Goal: Navigation & Orientation: Find specific page/section

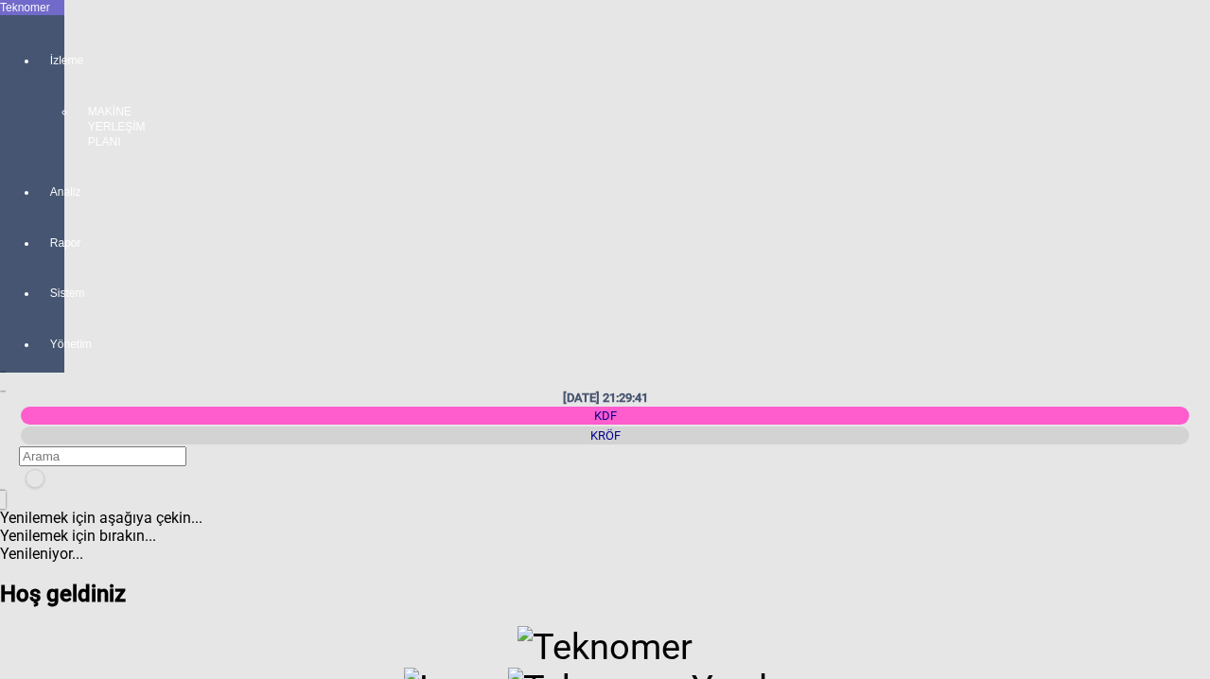
click at [38, 55] on div "İzleme MAKİNE YERLEŞİM PLANI" at bounding box center [51, 91] width 26 height 131
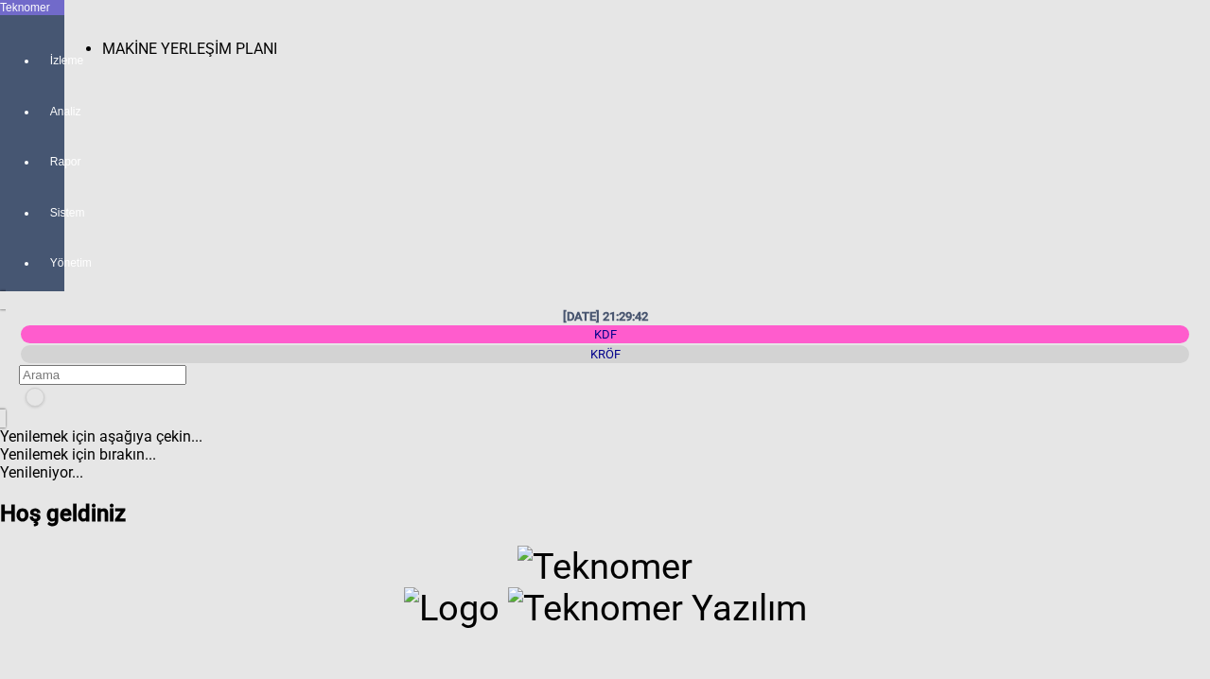
click at [166, 40] on span "MAKİNE YERLEŞİM PLANI" at bounding box center [189, 49] width 175 height 18
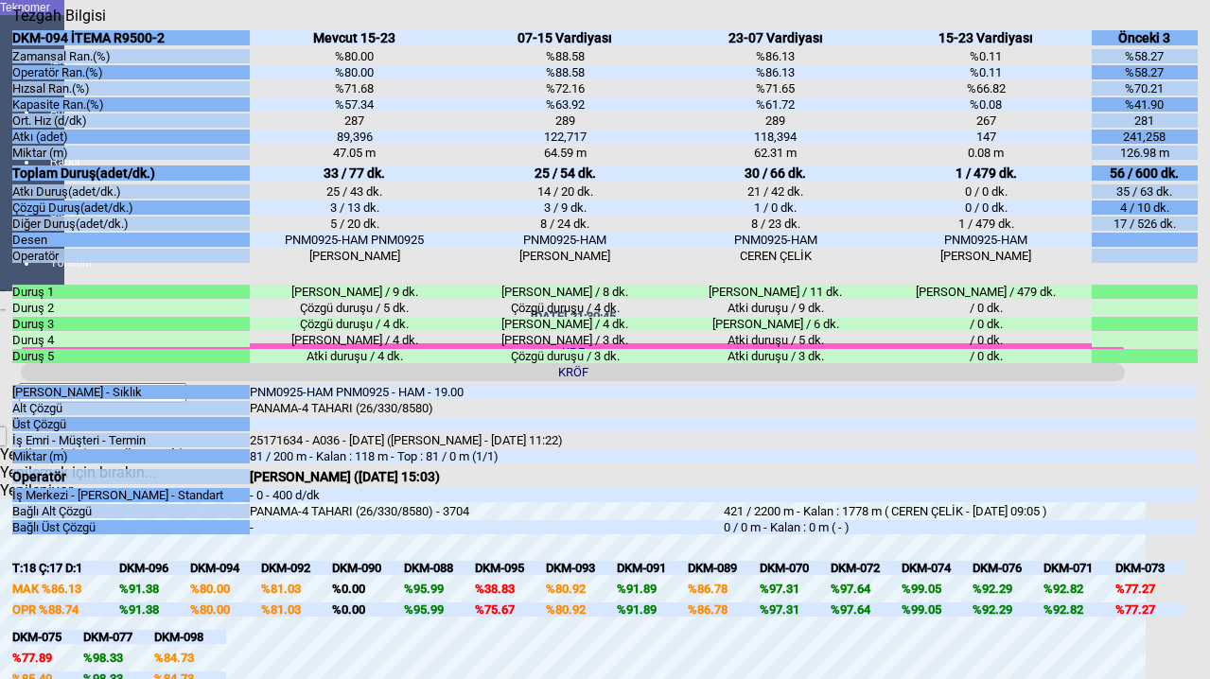
click at [8, 438] on body "Teknomer İzleme Analiz Rapor Sistem Yönetim [DATE] 21:30:45 KDF [GEOGRAPHIC_DAT…" at bounding box center [605, 339] width 1210 height 679
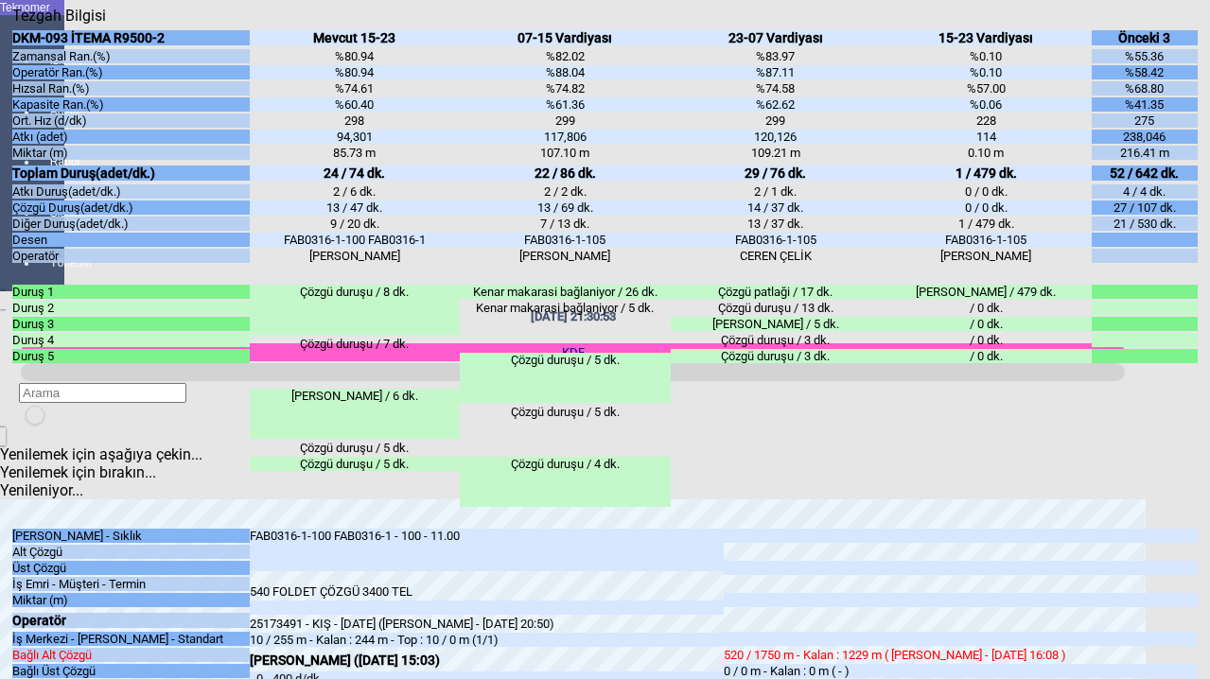
click at [6, 428] on body "Teknomer İzleme Analiz Rapor Sistem Yönetim [DATE] 21:30:53 KDF [GEOGRAPHIC_DAT…" at bounding box center [605, 339] width 1210 height 679
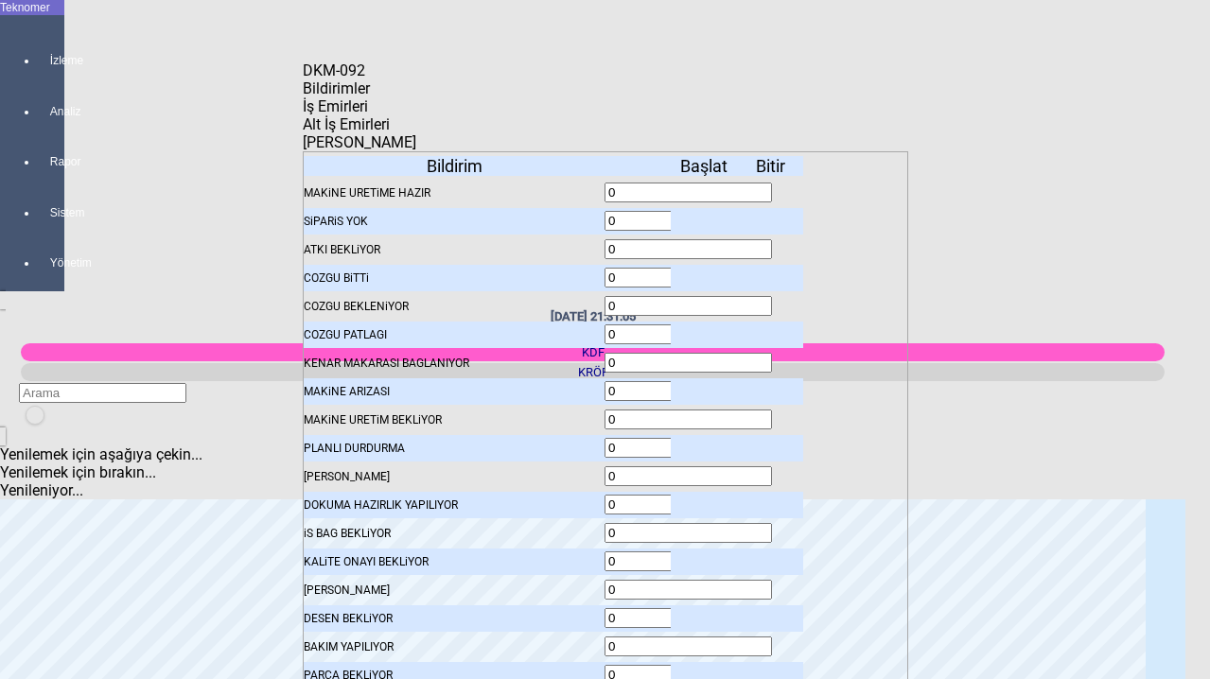
click at [368, 106] on span "İş Emirleri" at bounding box center [335, 106] width 65 height 18
click at [390, 123] on span "Alt İş Emirleri" at bounding box center [346, 124] width 87 height 18
click at [416, 133] on span "[PERSON_NAME]" at bounding box center [359, 142] width 113 height 18
click at [303, 79] on icon "Kapat" at bounding box center [303, 79] width 0 height 0
click at [370, 97] on span "Bildirimler" at bounding box center [336, 88] width 67 height 18
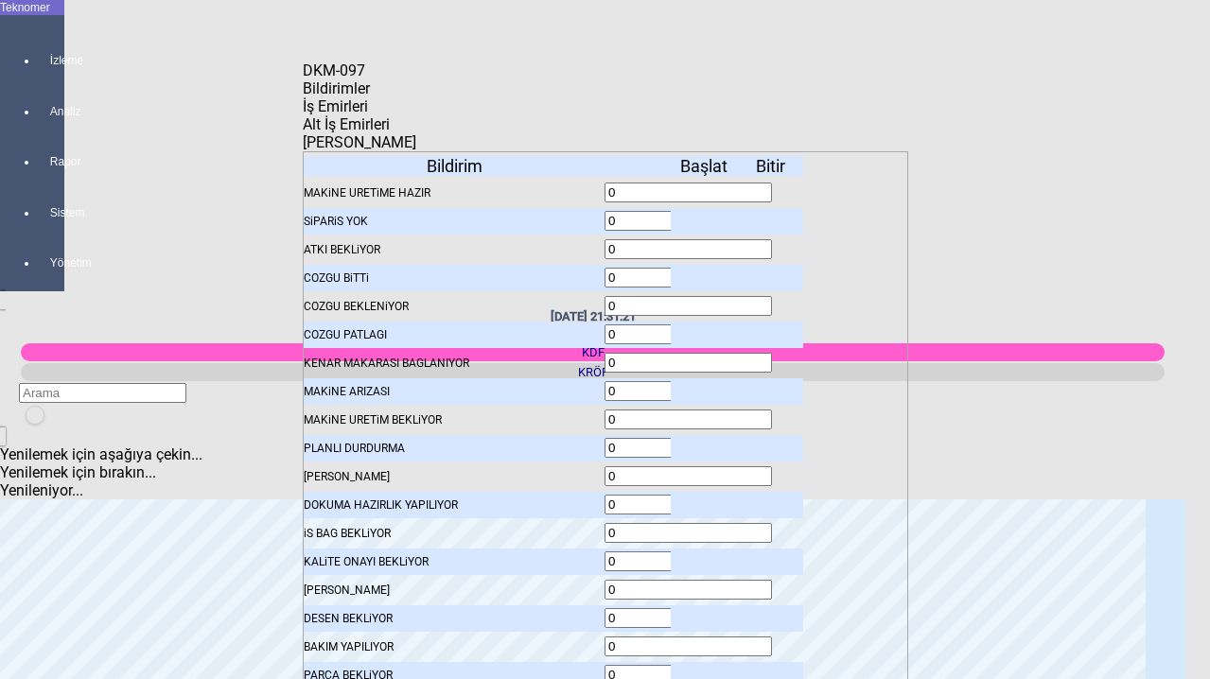
click at [303, 79] on icon "Kapat" at bounding box center [303, 79] width 0 height 0
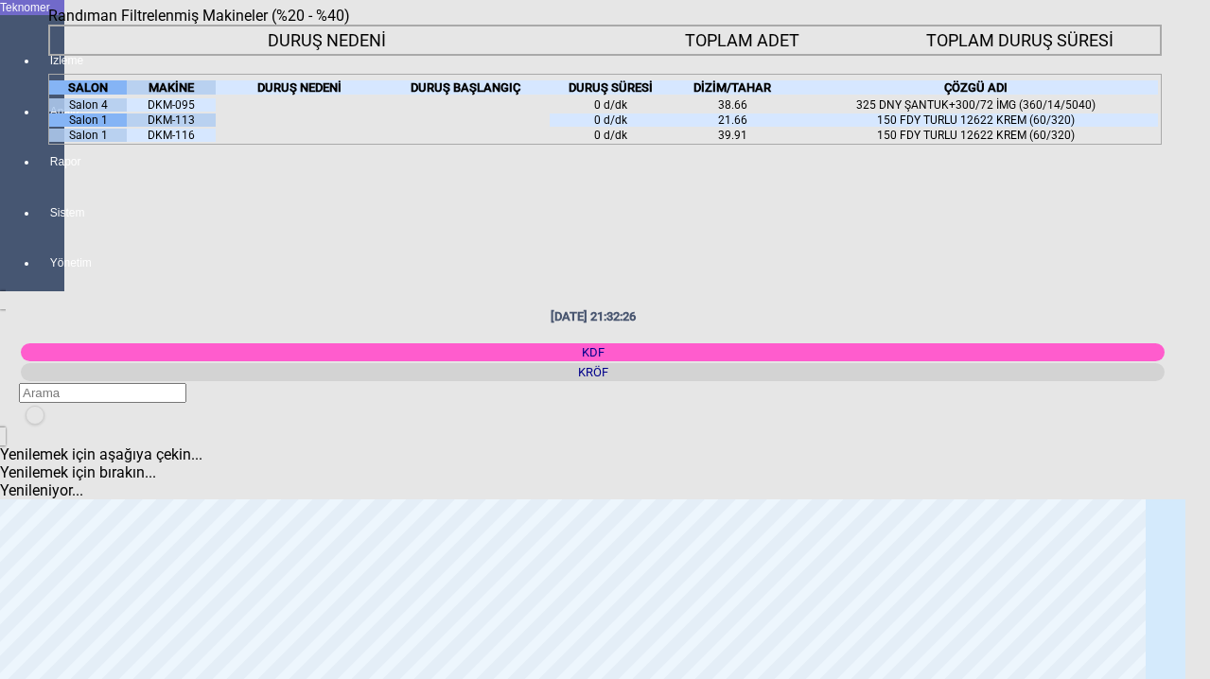
click at [26, 334] on body "Teknomer İzleme Analiz Rapor Sistem Yönetim [DATE] 21:32:26 KDF [GEOGRAPHIC_DAT…" at bounding box center [605, 339] width 1210 height 679
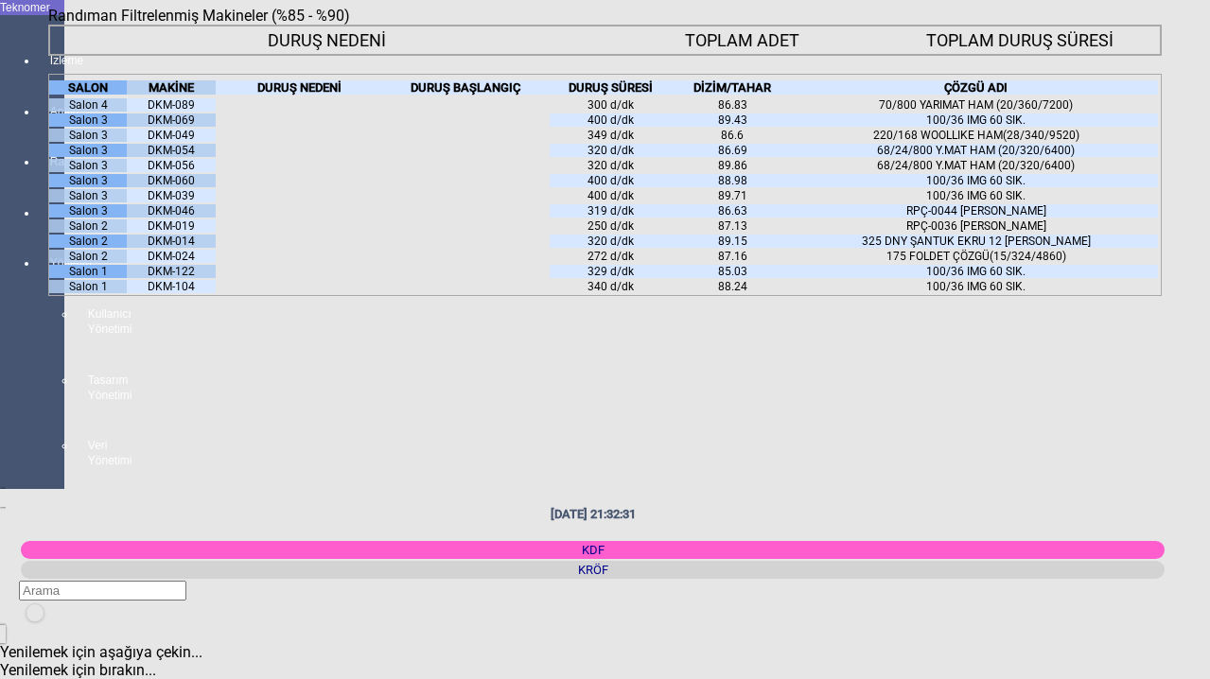
click at [191, 278] on div "DKM-122" at bounding box center [171, 271] width 89 height 13
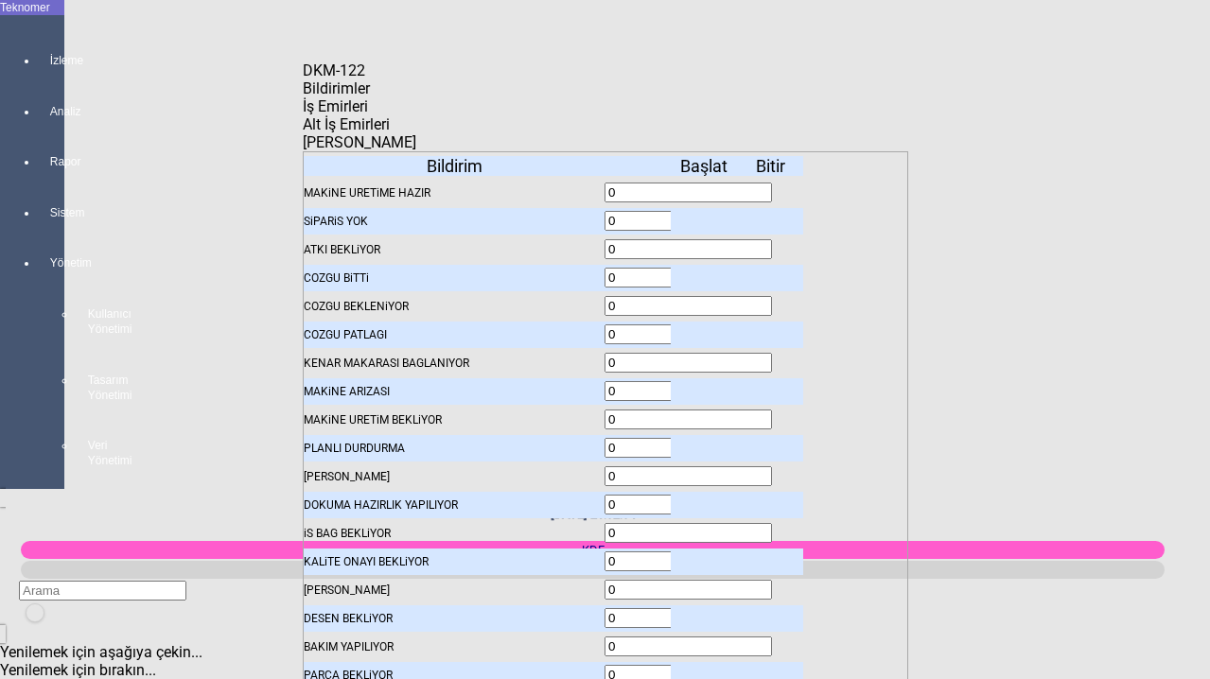
click at [191, 313] on body "Teknomer İzleme Analiz Rapor Sistem Yönetim Kullanıcı Yönetimi Tasarım Yönetimi…" at bounding box center [605, 339] width 1210 height 679
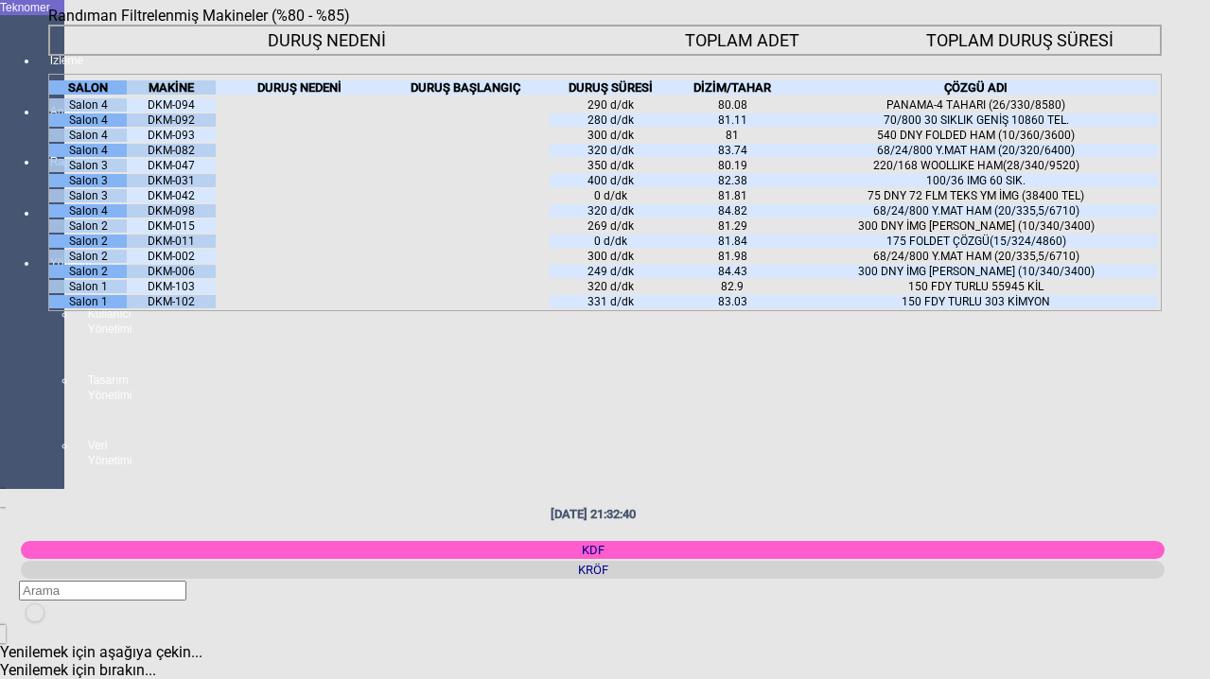
click at [109, 112] on div "Salon 4" at bounding box center [88, 104] width 78 height 13
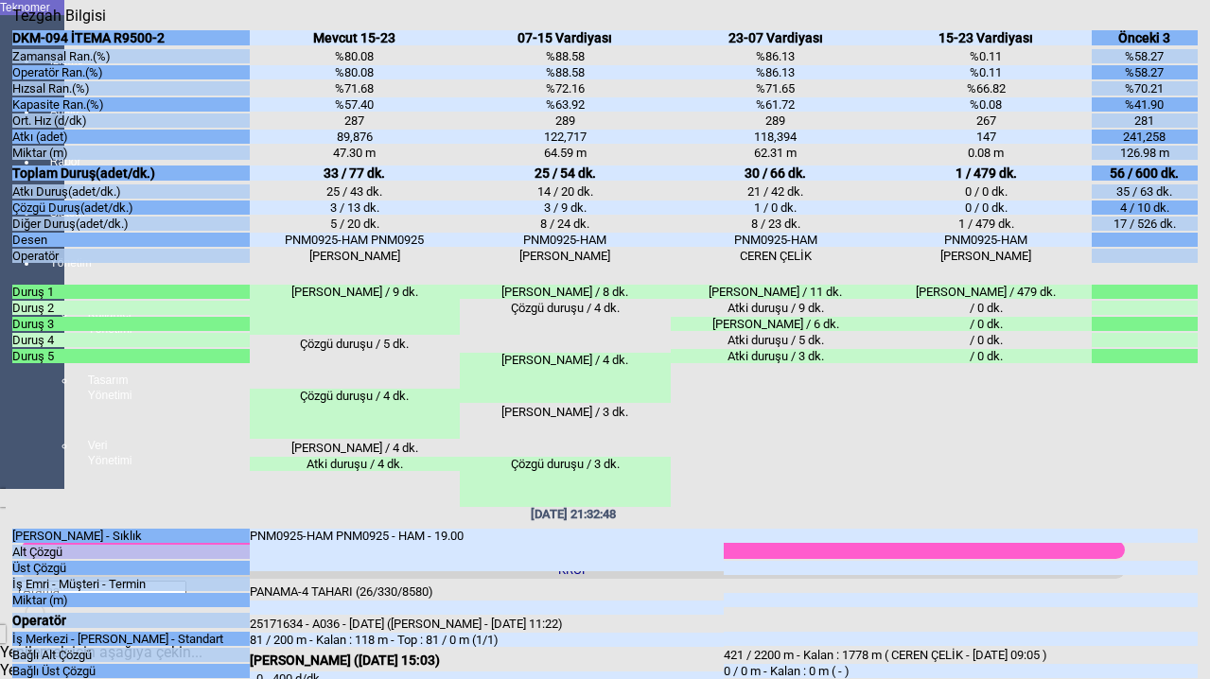
click at [1185, 128] on div "281" at bounding box center [1144, 120] width 107 height 14
click at [12, 25] on icon "Kapat" at bounding box center [12, 25] width 0 height 0
